Goal: Task Accomplishment & Management: Manage account settings

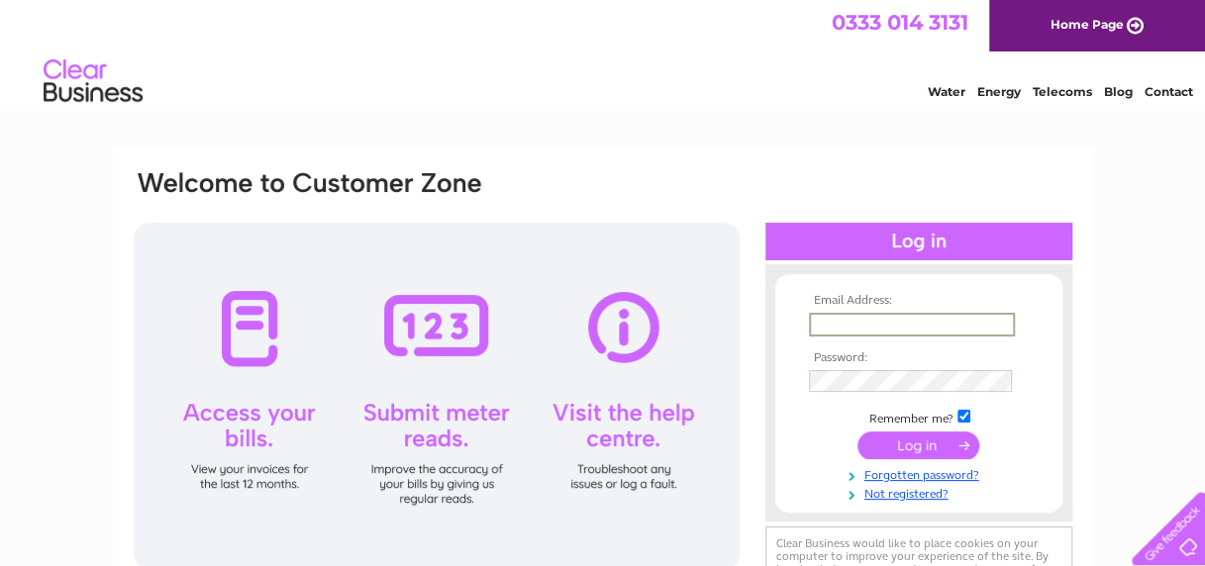
click at [878, 316] on input "text" at bounding box center [912, 325] width 206 height 24
paste input "[EMAIL_ADDRESS][DOMAIN_NAME]"
type input "jmatthews@eastlothian.gov.uk"
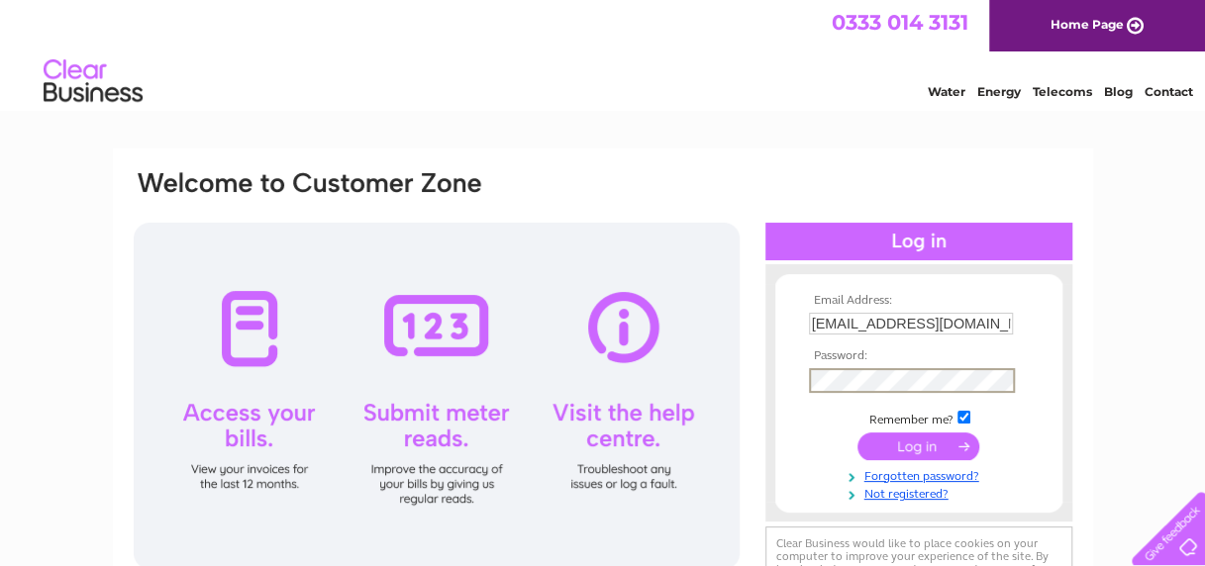
click at [961, 413] on input "checkbox" at bounding box center [963, 417] width 13 height 13
checkbox input "false"
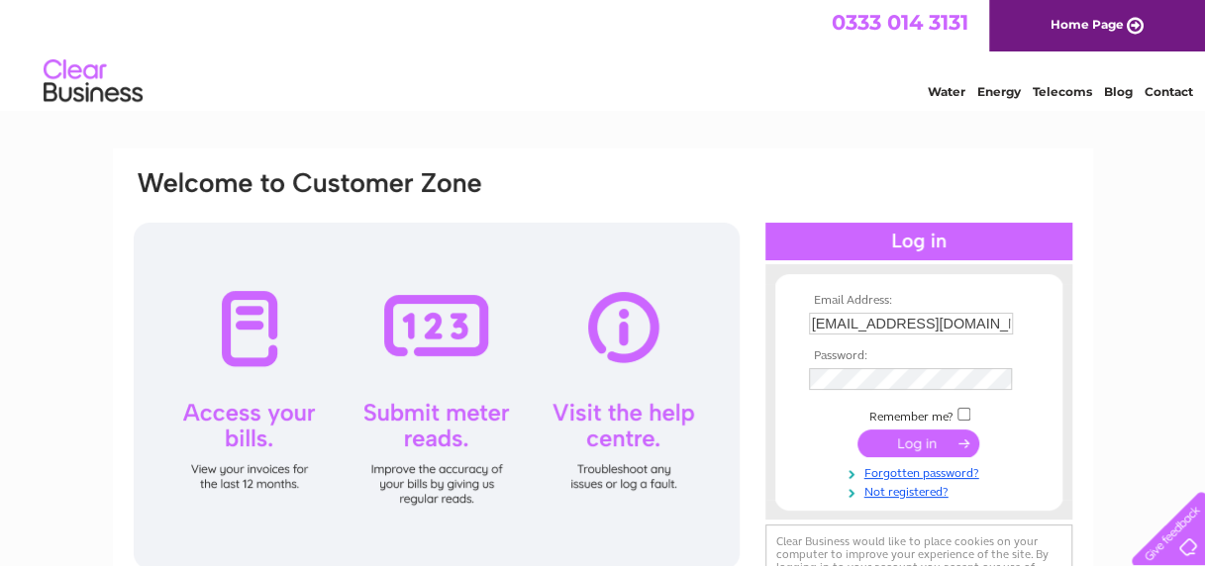
click at [925, 444] on input "submit" at bounding box center [918, 444] width 122 height 28
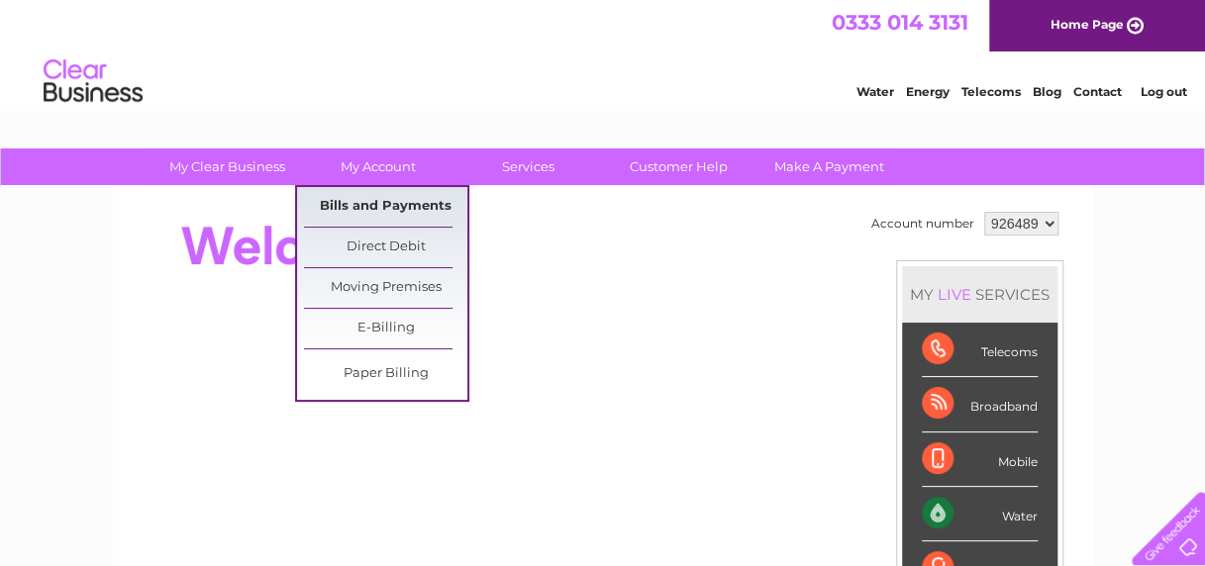
click at [358, 194] on link "Bills and Payments" at bounding box center [385, 207] width 163 height 40
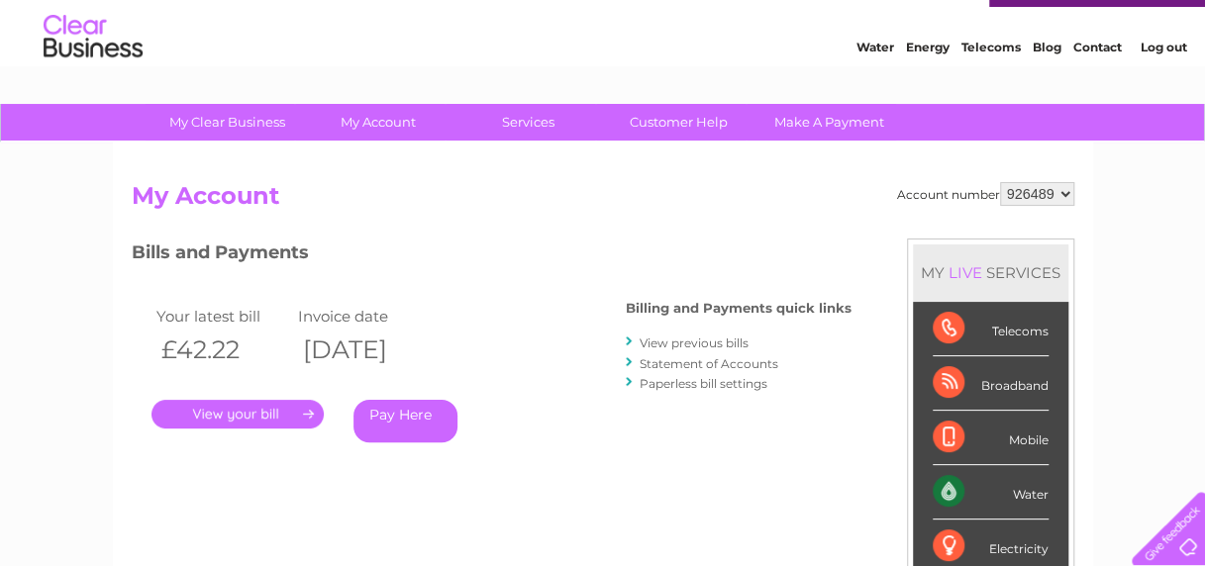
scroll to position [47, 0]
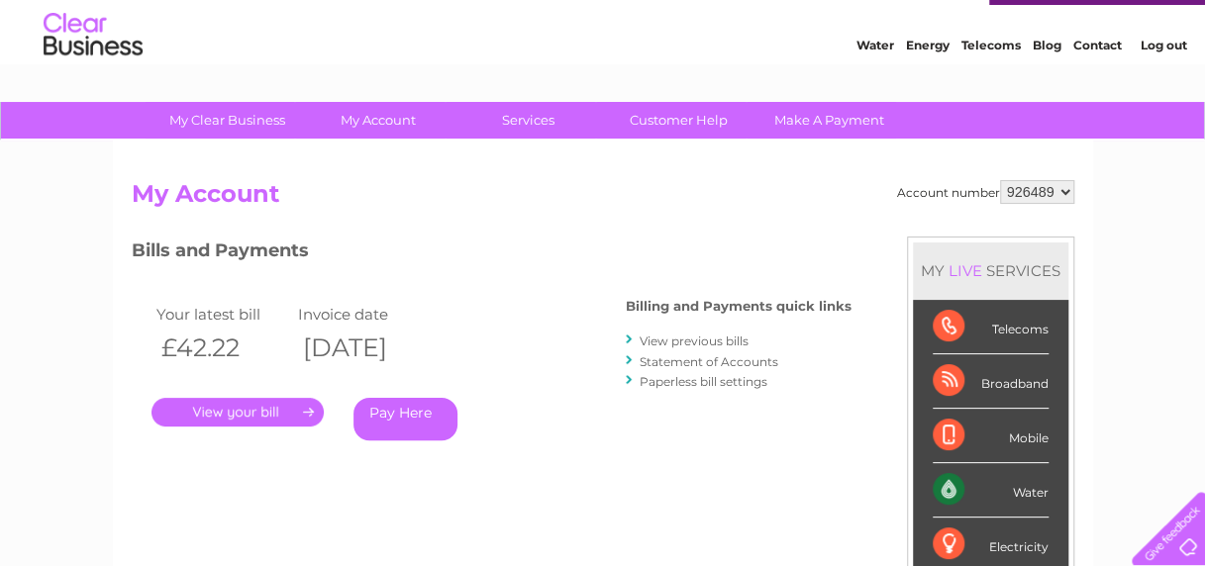
click at [259, 404] on link "." at bounding box center [237, 412] width 172 height 29
click at [1016, 186] on select "926489 947943 955055" at bounding box center [1037, 192] width 74 height 24
select select "947943"
click at [1000, 180] on select "926489 947943 955055" at bounding box center [1037, 192] width 74 height 24
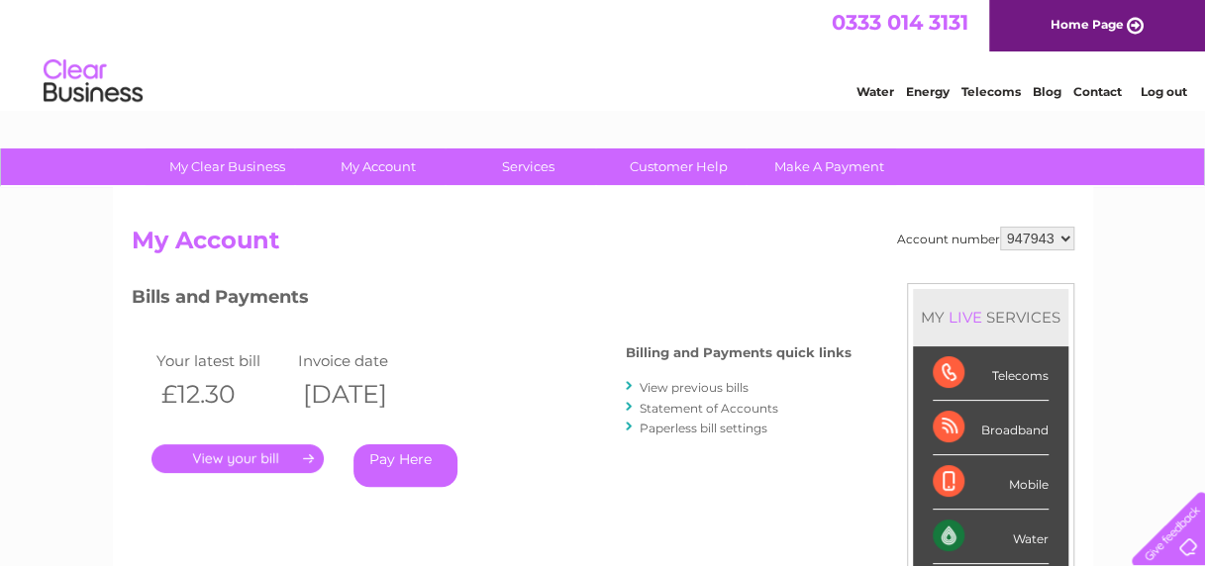
click at [220, 456] on link "." at bounding box center [237, 458] width 172 height 29
click at [1005, 232] on select "926489 947943 955055" at bounding box center [1037, 239] width 74 height 24
select select "955055"
click at [1000, 227] on select "926489 947943 955055" at bounding box center [1037, 239] width 74 height 24
click at [1156, 89] on link "Log out" at bounding box center [1162, 91] width 47 height 15
